Goal: Check status: Check status

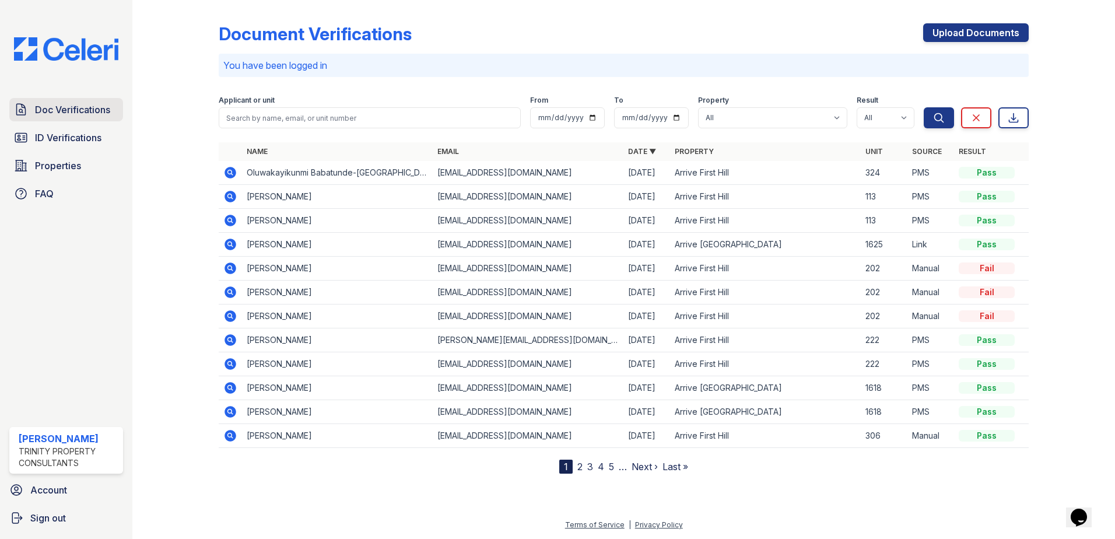
click at [73, 108] on span "Doc Verifications" at bounding box center [72, 110] width 75 height 14
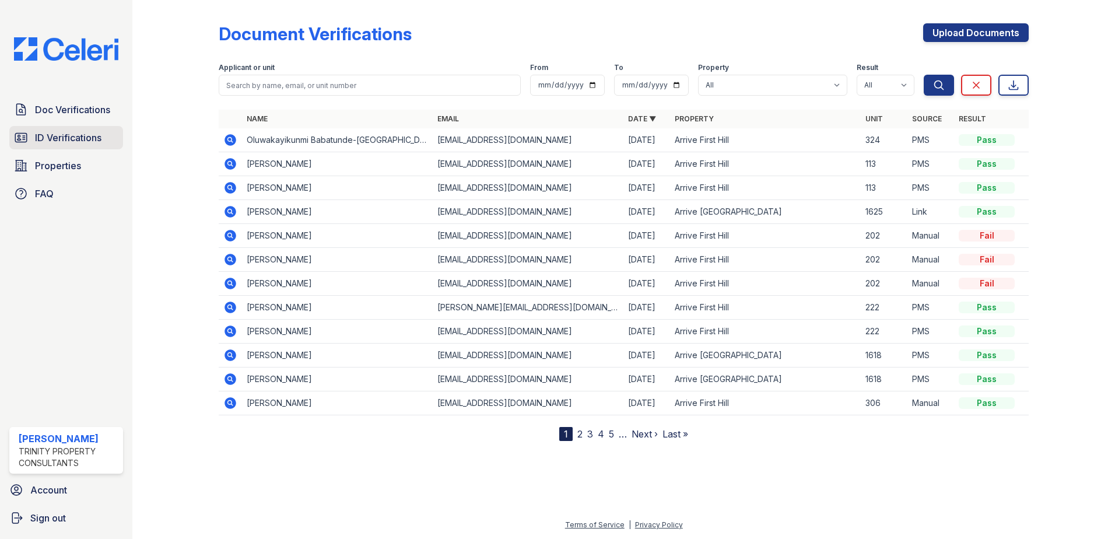
click at [73, 135] on span "ID Verifications" at bounding box center [68, 138] width 66 height 14
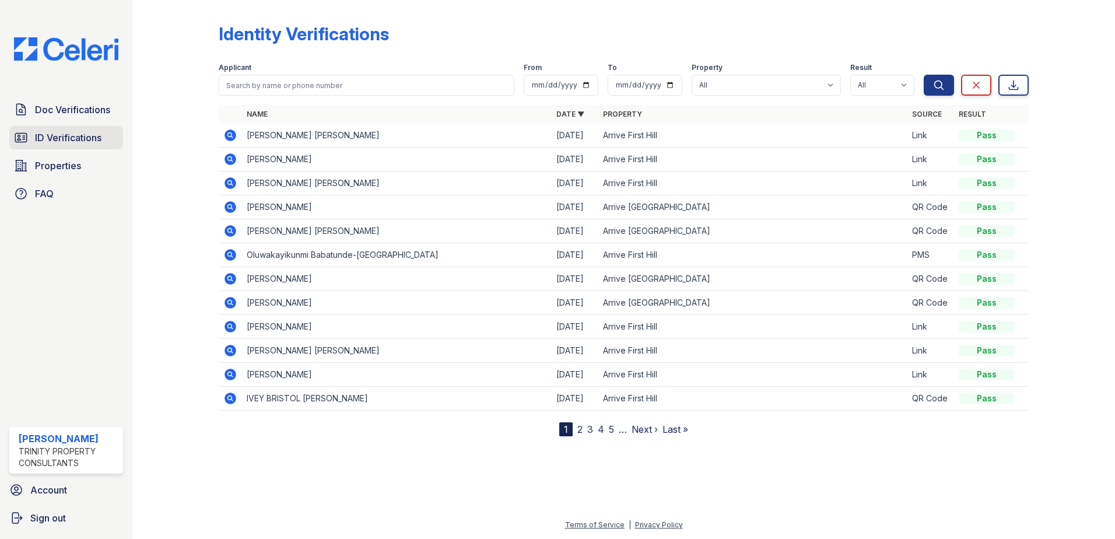
click at [65, 141] on span "ID Verifications" at bounding box center [68, 138] width 66 height 14
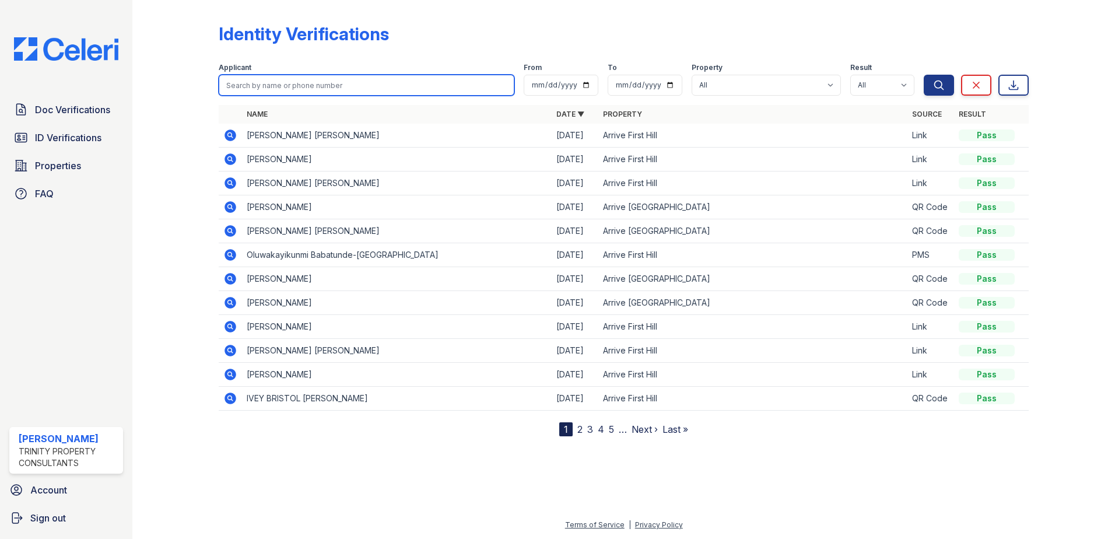
click at [286, 86] on input "search" at bounding box center [367, 85] width 296 height 21
type input "martib"
click at [924, 75] on button "Search" at bounding box center [939, 85] width 30 height 21
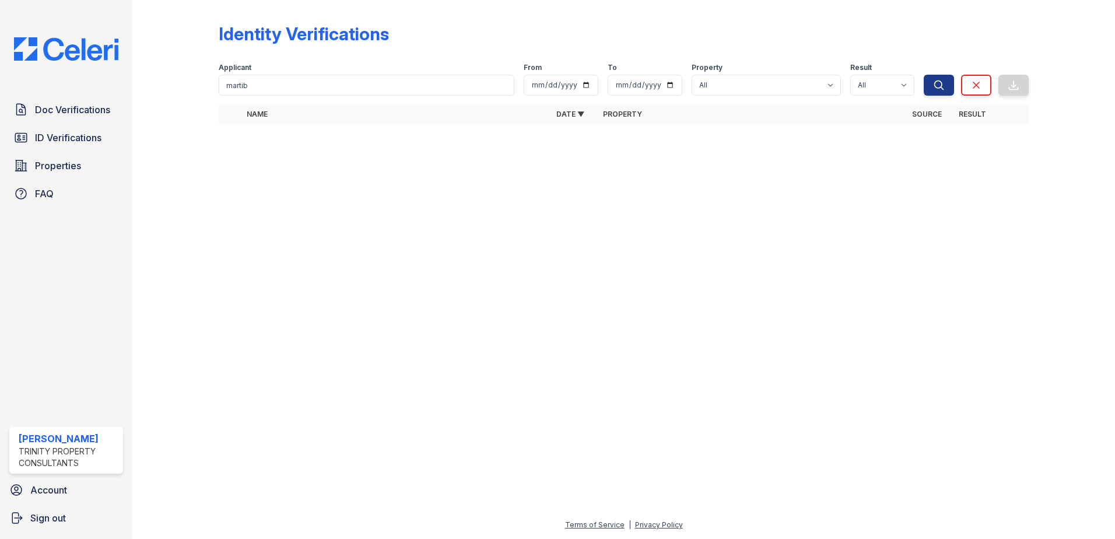
click at [258, 68] on div "Applicant" at bounding box center [367, 69] width 296 height 12
click at [285, 90] on input "martib" at bounding box center [367, 85] width 296 height 21
type input "martin"
click at [924, 75] on button "Search" at bounding box center [939, 85] width 30 height 21
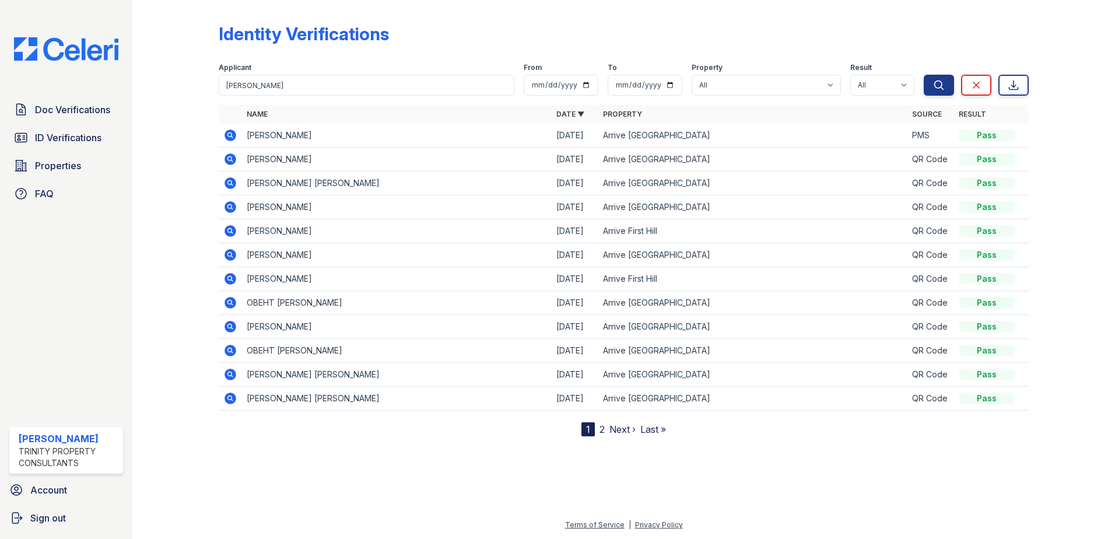
click at [230, 183] on icon at bounding box center [229, 182] width 3 height 3
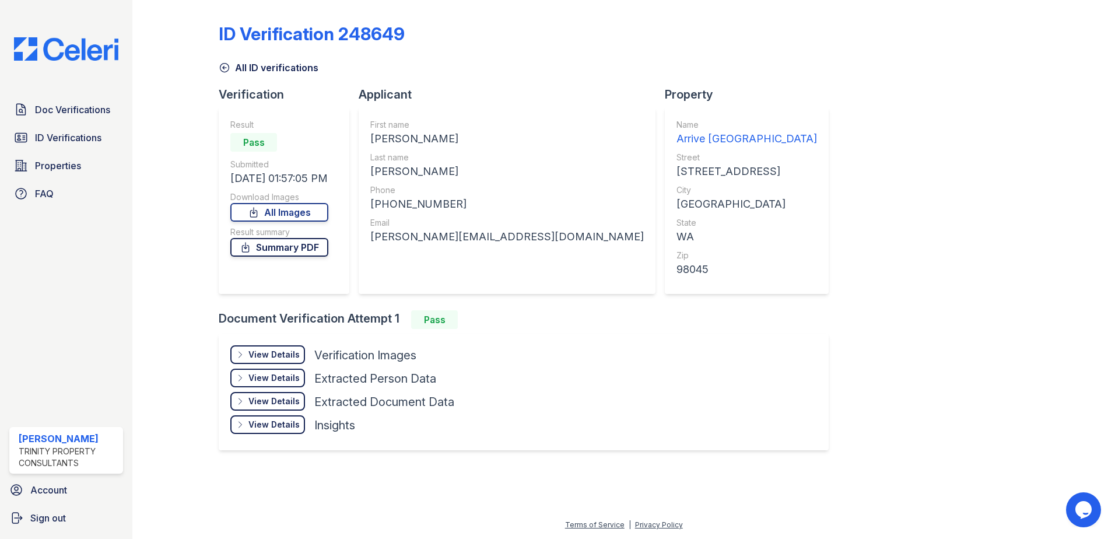
click at [309, 253] on link "Summary PDF" at bounding box center [279, 247] width 98 height 19
